Goal: Find specific page/section: Find specific page/section

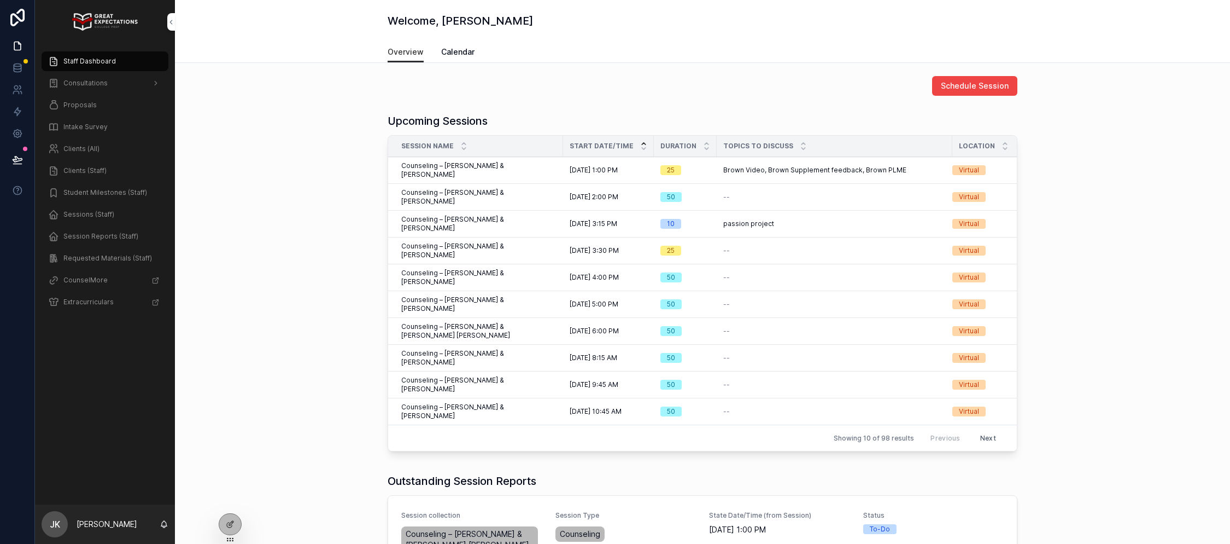
click at [83, 107] on span "Proposals" at bounding box center [79, 105] width 33 height 9
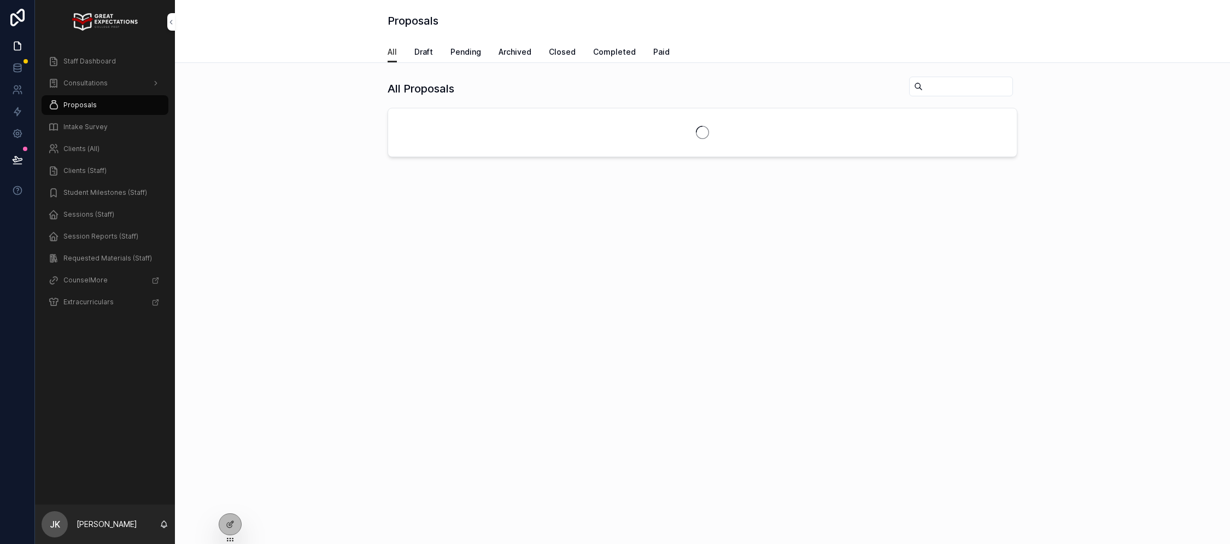
click at [941, 89] on input "scrollable content" at bounding box center [968, 86] width 90 height 15
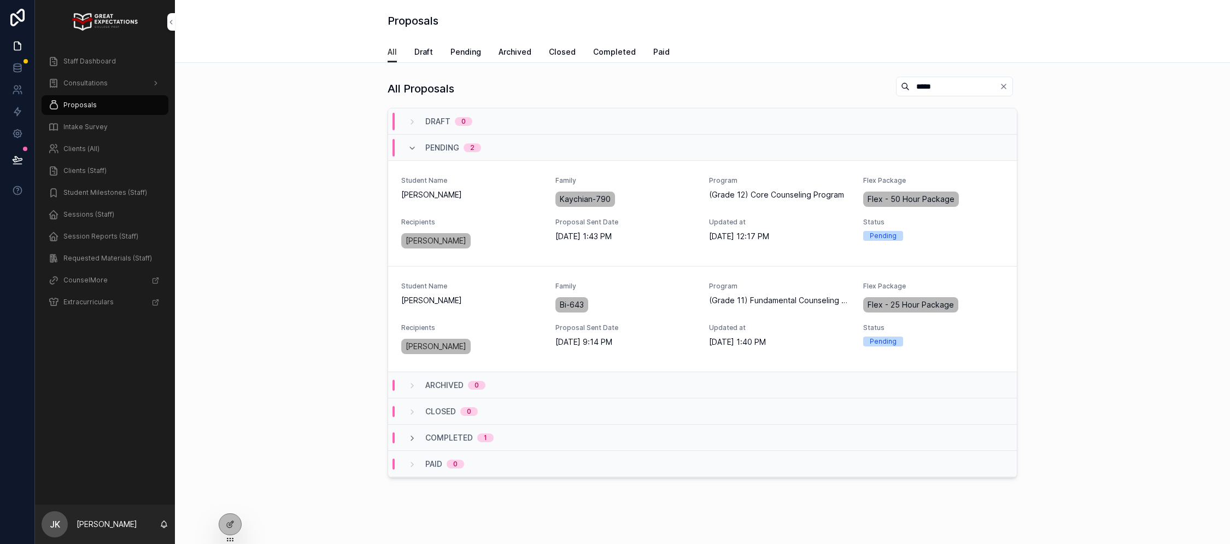
type input "*****"
click at [0, 0] on span "PREVIEW PROPOSAL" at bounding box center [0, 0] width 0 height 0
click at [75, 86] on span "Consultations" at bounding box center [85, 83] width 44 height 9
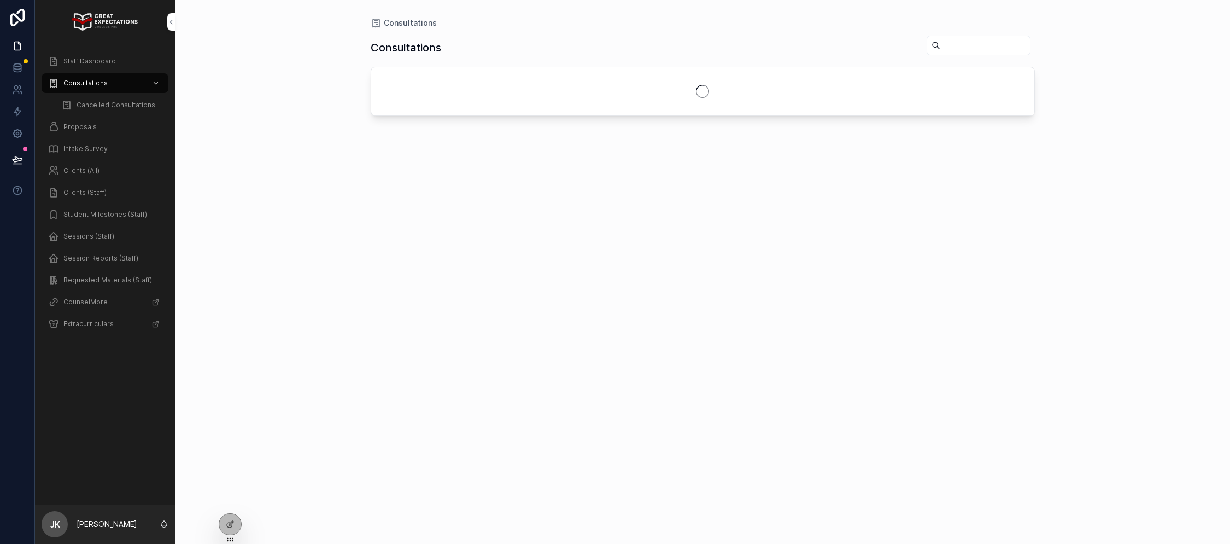
click at [77, 62] on span "Staff Dashboard" at bounding box center [89, 61] width 53 height 9
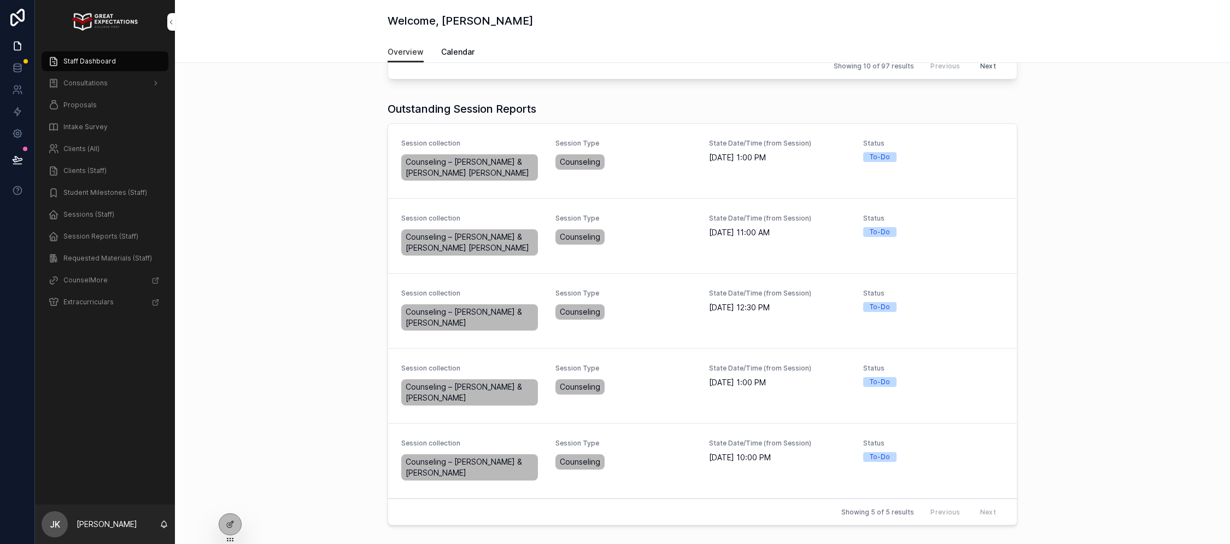
scroll to position [371, 0]
click at [0, 0] on span "Complete Session Report" at bounding box center [0, 0] width 0 height 0
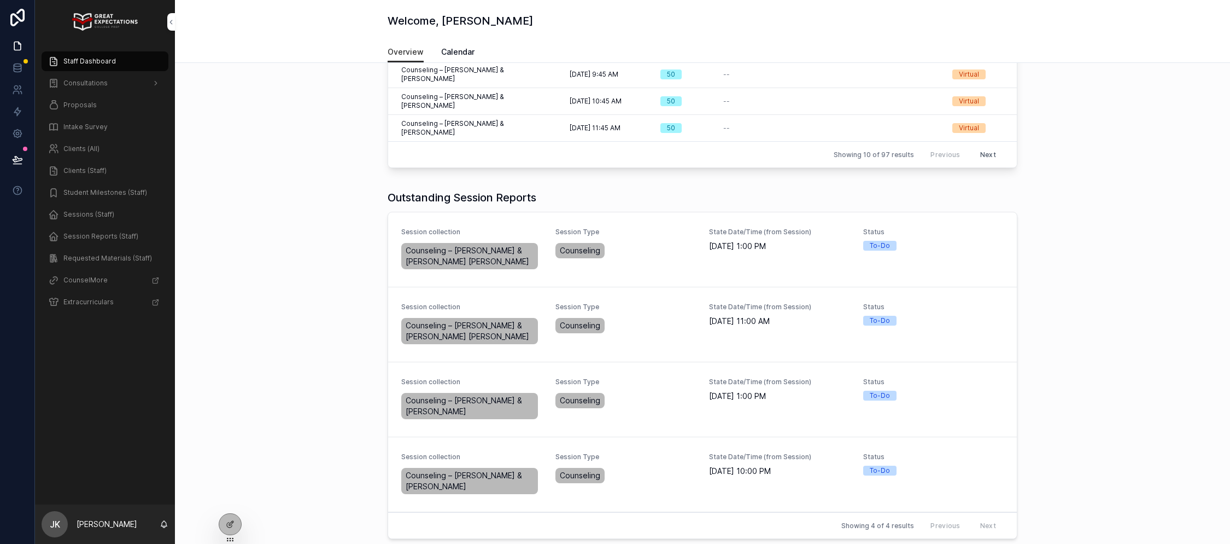
scroll to position [298, 0]
